Goal: Task Accomplishment & Management: Manage account settings

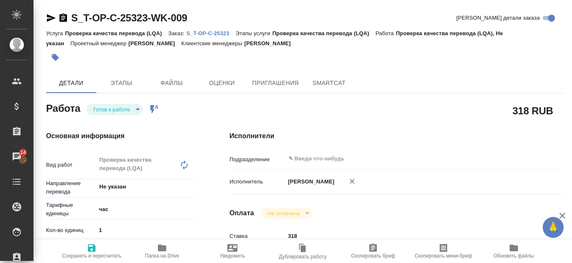
click at [209, 33] on p "S_T-OP-C-25323" at bounding box center [210, 33] width 49 height 6
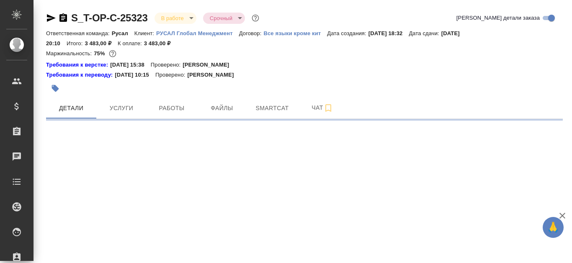
select select "RU"
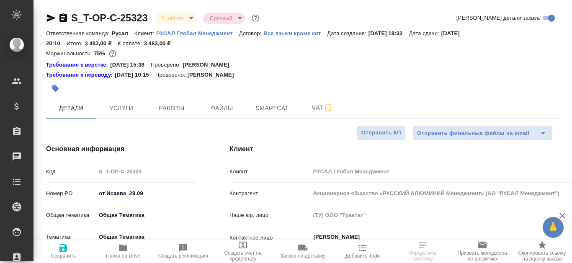
type textarea "x"
click at [183, 107] on span "Работы" at bounding box center [172, 108] width 40 height 10
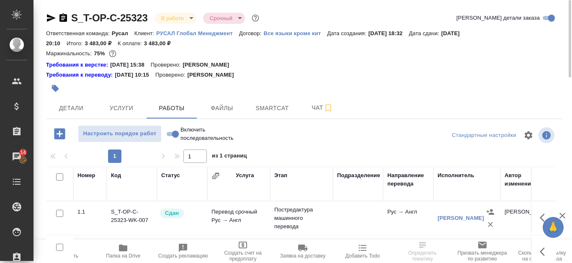
scroll to position [84, 0]
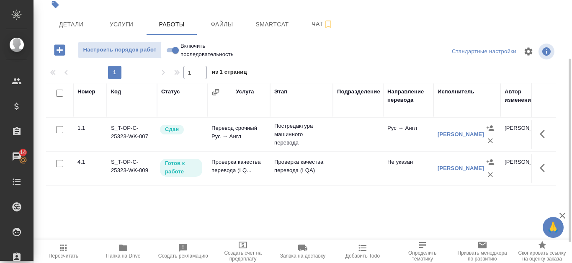
click at [129, 247] on span "Папка на Drive" at bounding box center [123, 251] width 50 height 16
click at [545, 170] on icon "button" at bounding box center [545, 168] width 10 height 10
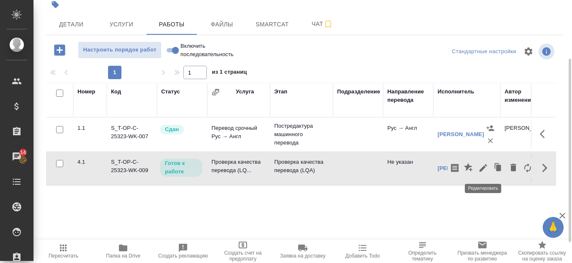
click at [487, 167] on icon "button" at bounding box center [483, 168] width 10 height 10
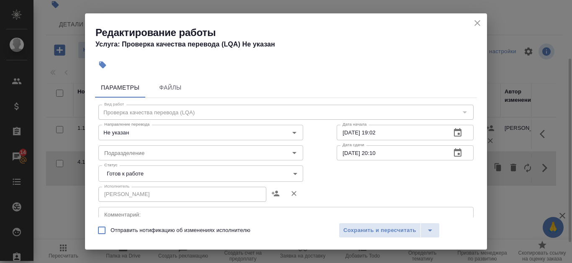
click at [295, 176] on body "🙏 .cls-1 fill:#fff; AWATERA Kanataeva Ekaterina Клиенты Спецификации Заказы 14 …" at bounding box center [286, 131] width 572 height 263
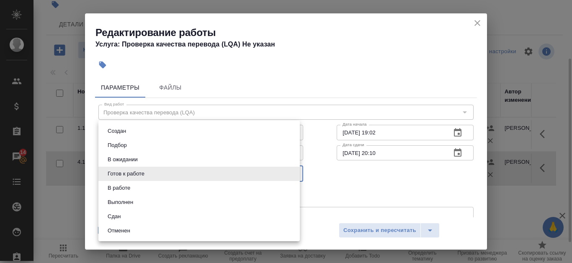
click at [206, 214] on li "Сдан" at bounding box center [198, 216] width 201 height 14
type input "closed"
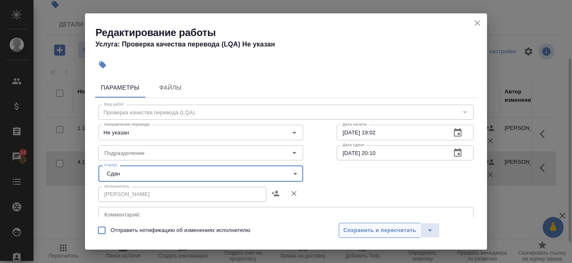
click at [415, 227] on span "Сохранить и пересчитать" at bounding box center [379, 231] width 73 height 10
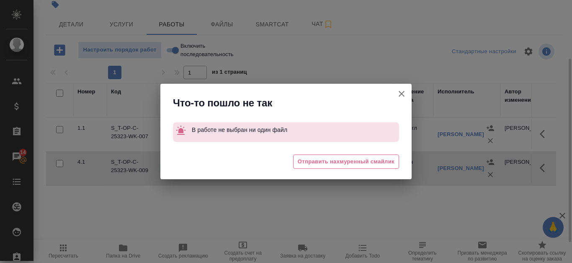
click at [402, 96] on icon "button" at bounding box center [402, 94] width 10 height 10
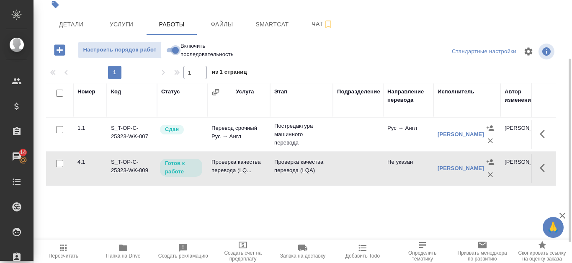
click at [171, 46] on input "Включить последовательность" at bounding box center [175, 50] width 30 height 10
checkbox input "true"
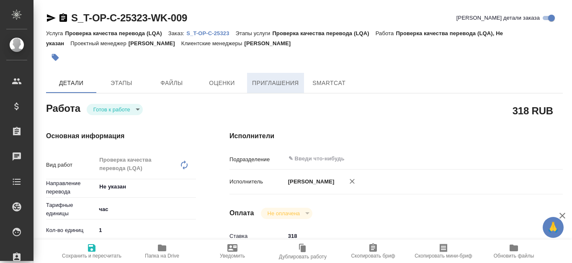
type textarea "x"
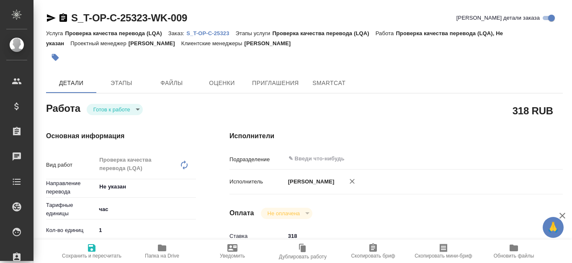
type textarea "x"
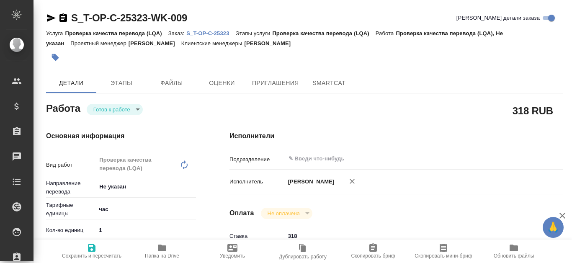
click at [224, 31] on p "S_T-OP-C-25323" at bounding box center [210, 33] width 49 height 6
type textarea "x"
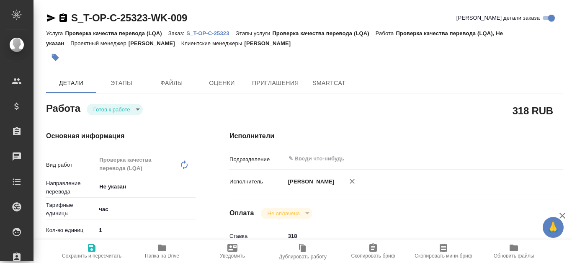
type textarea "x"
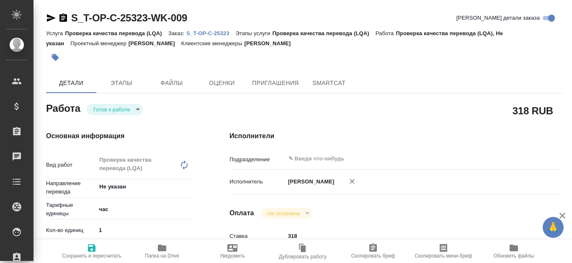
type textarea "x"
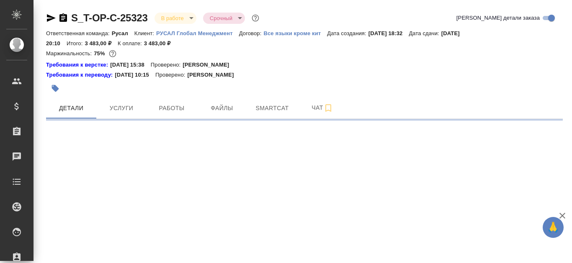
select select "RU"
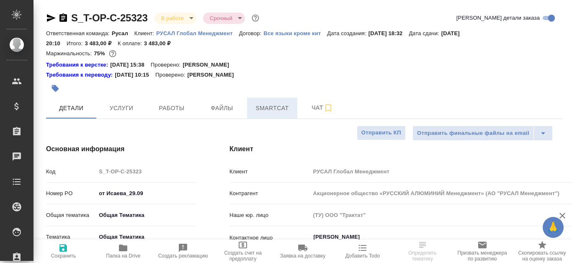
type textarea "x"
click at [278, 112] on span "Smartcat" at bounding box center [272, 108] width 40 height 10
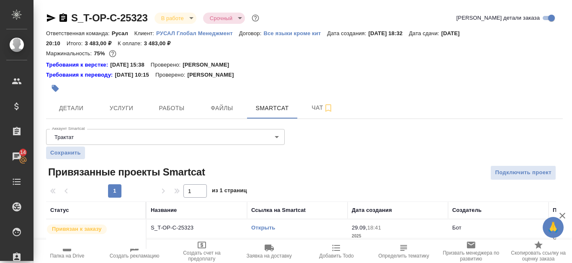
click at [273, 224] on link "Открыть" at bounding box center [263, 227] width 24 height 6
